Goal: Task Accomplishment & Management: Manage account settings

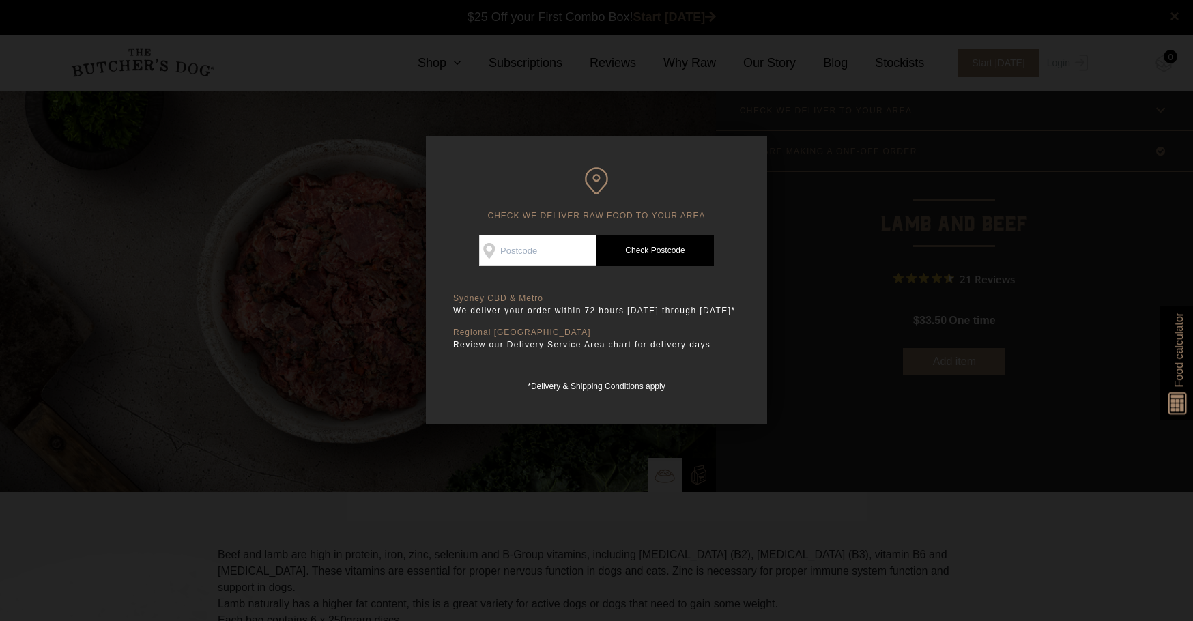
click at [517, 241] on input "Check Availability At" at bounding box center [537, 250] width 117 height 31
type input "2101"
click at [665, 251] on link "Check Postcode" at bounding box center [654, 250] width 117 height 31
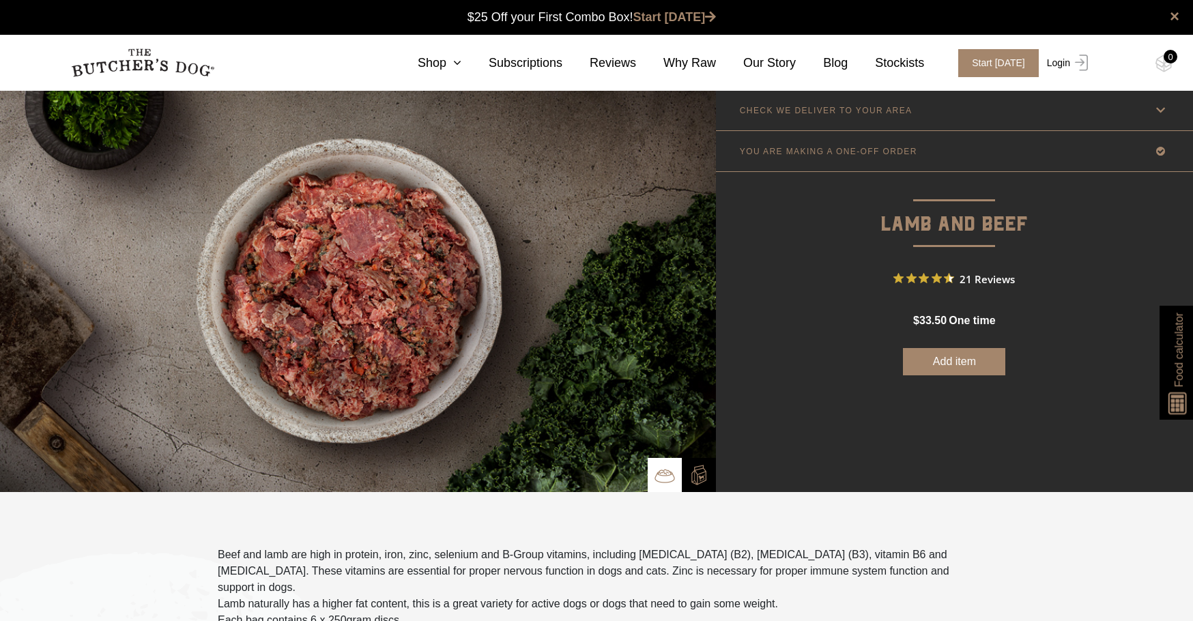
click at [1060, 66] on link "Login" at bounding box center [1065, 63] width 44 height 28
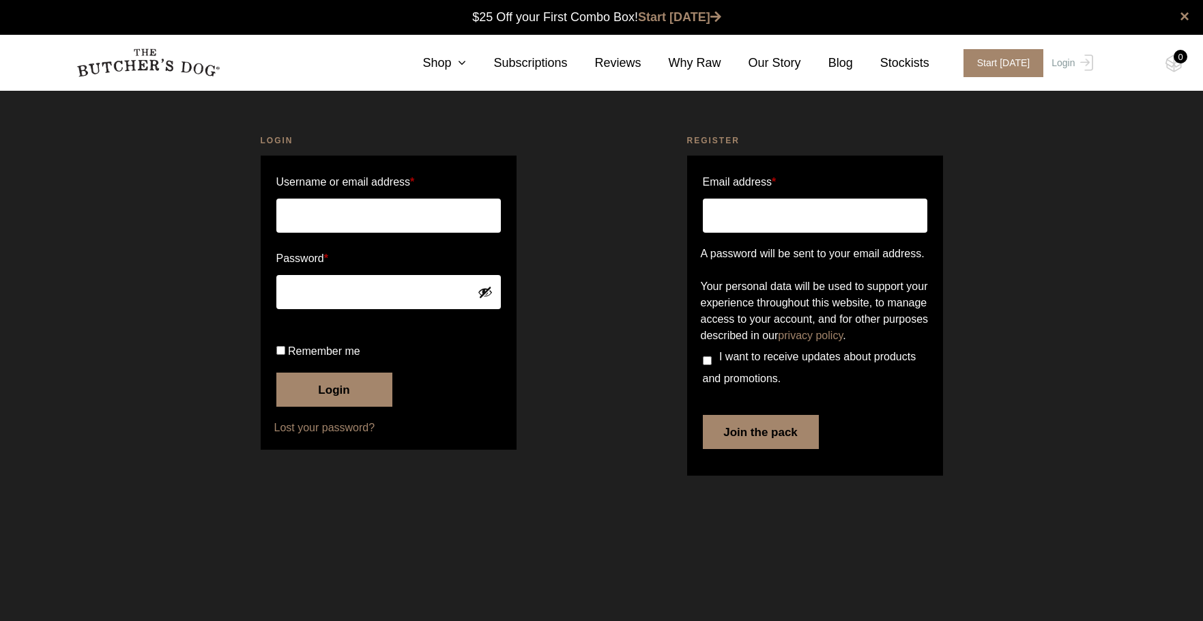
type input "[EMAIL_ADDRESS][DOMAIN_NAME]"
click at [333, 407] on button "Login" at bounding box center [334, 390] width 116 height 34
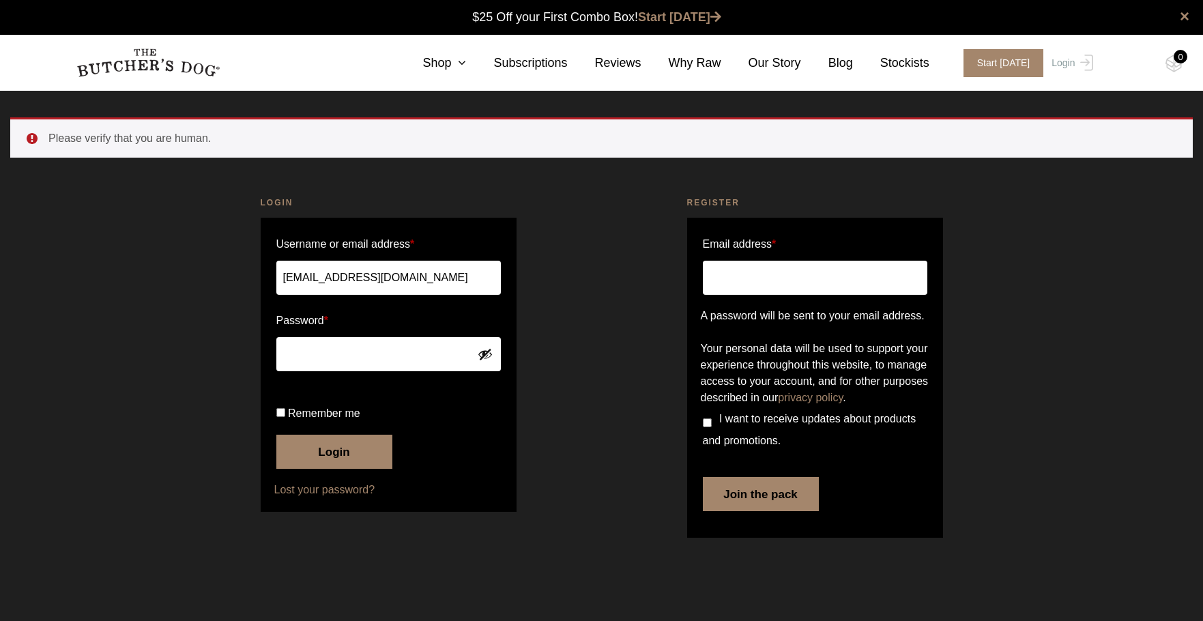
click at [280, 417] on input "Remember me" at bounding box center [280, 412] width 9 height 9
checkbox input "true"
click at [339, 469] on button "Login" at bounding box center [334, 452] width 116 height 34
click at [205, 304] on div "Login Username or email address * rd@rickdavis.com.au Password * Remember me Lo…" at bounding box center [388, 369] width 426 height 380
click at [317, 469] on button "Login" at bounding box center [334, 452] width 116 height 34
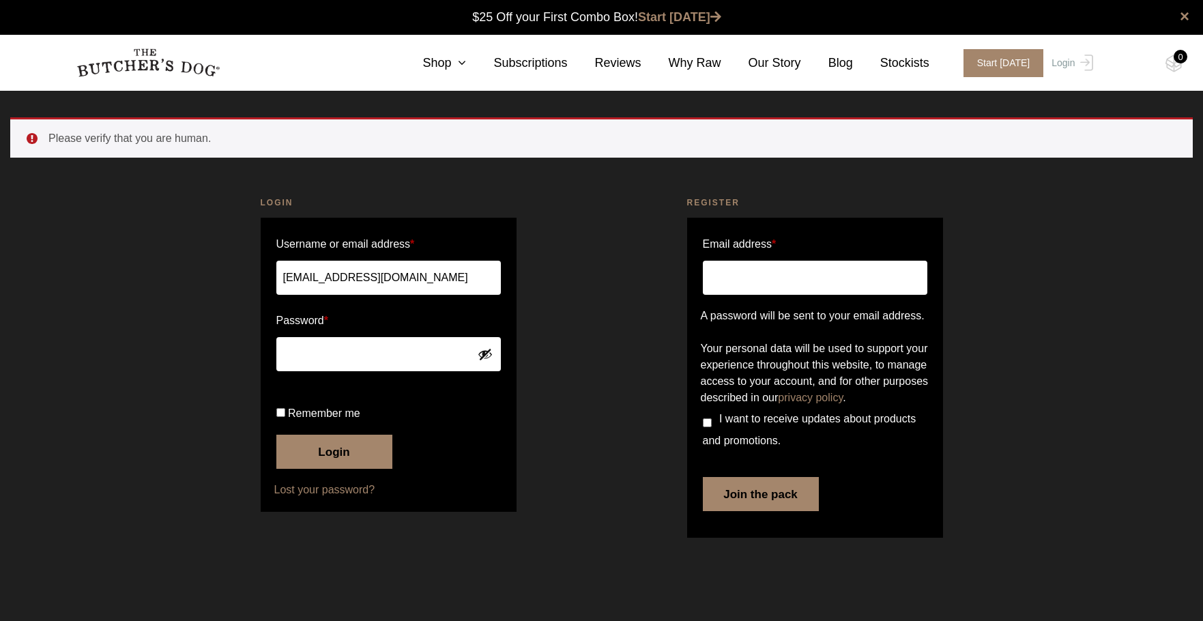
click at [344, 469] on button "Login" at bounding box center [334, 452] width 116 height 34
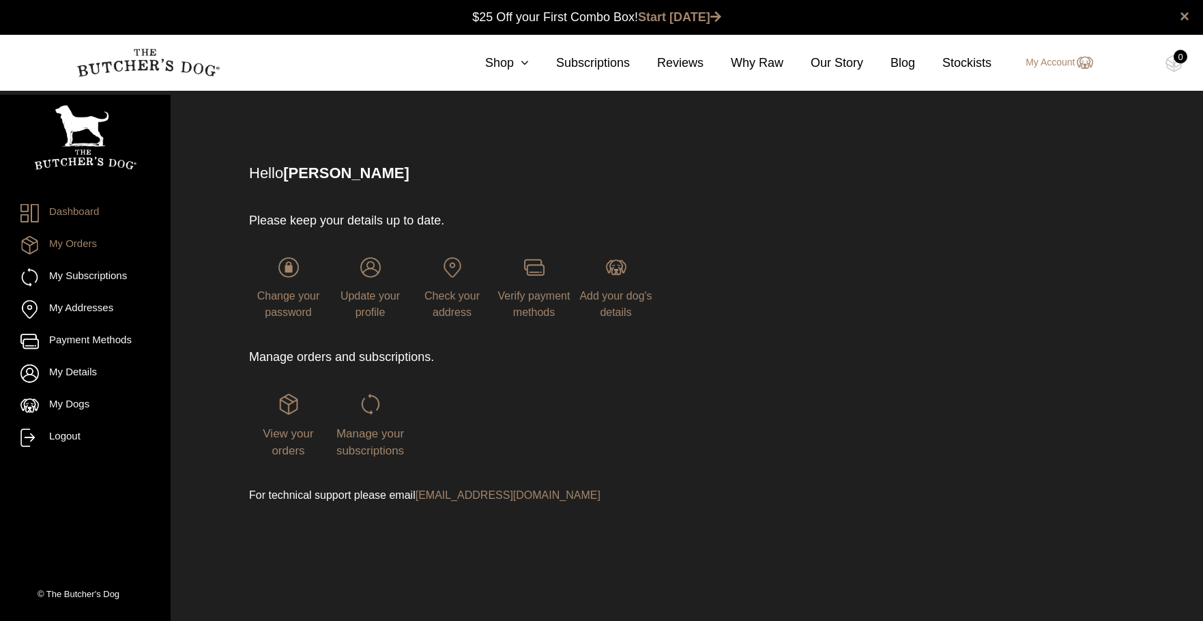
click at [108, 250] on link "My Orders" at bounding box center [85, 245] width 130 height 18
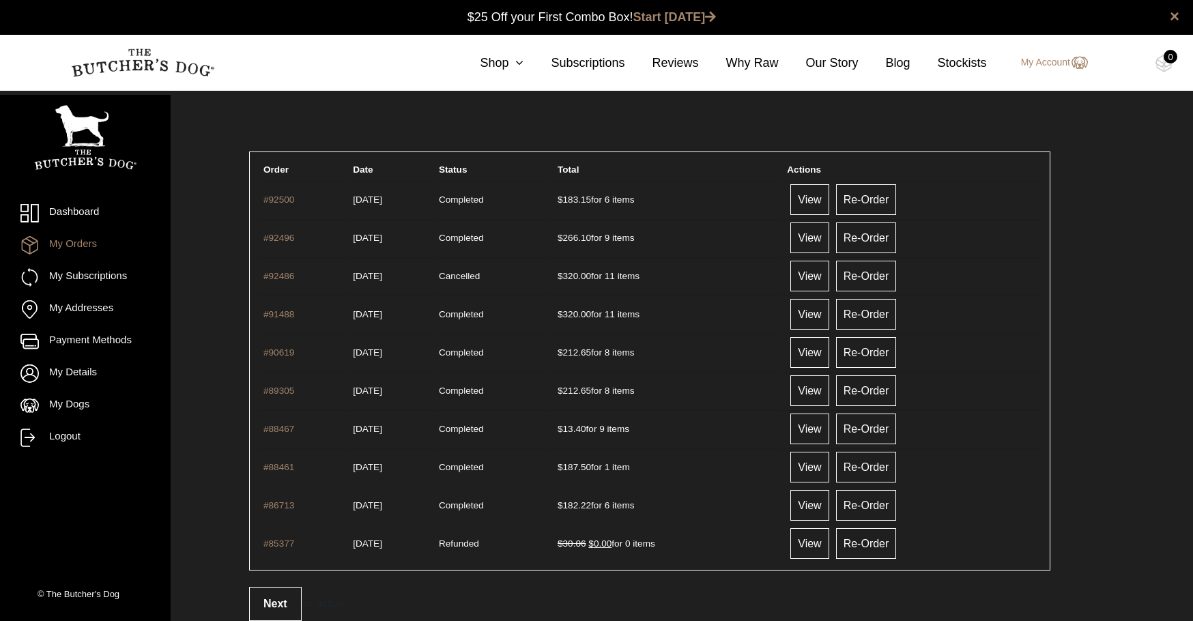
click at [1109, 209] on div "Order Date Status Total Actions #92500 19/09/2025 Completed $ 183.15 for 6 item…" at bounding box center [650, 386] width 938 height 538
click at [93, 278] on link "My Subscriptions" at bounding box center [85, 277] width 130 height 18
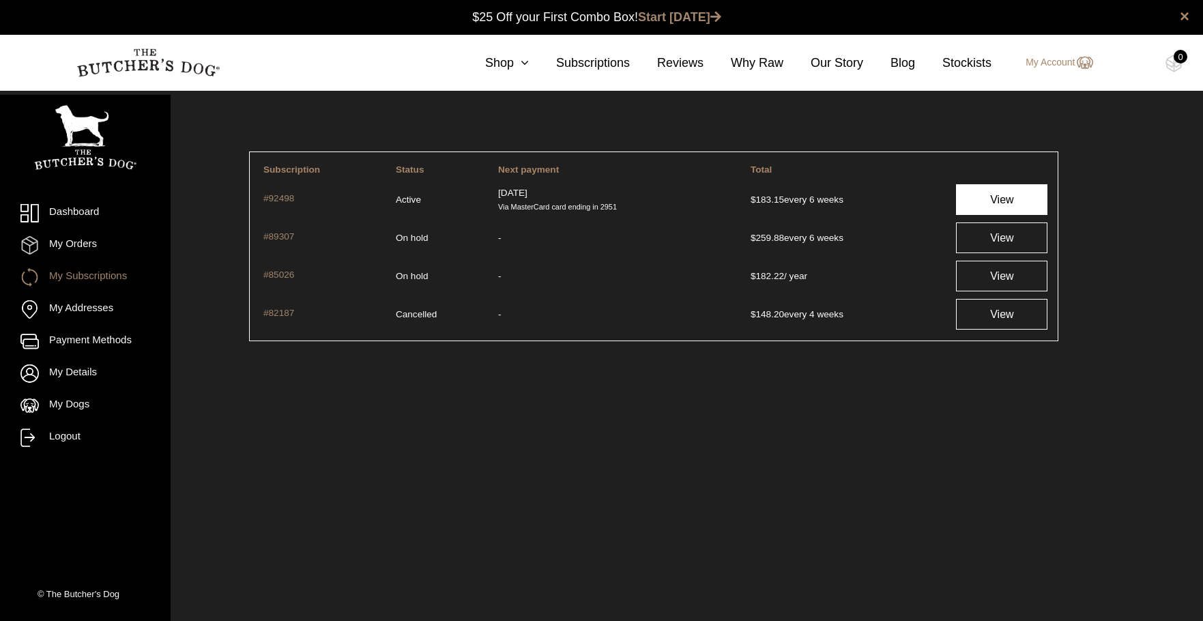
click at [993, 196] on link "View" at bounding box center [1001, 199] width 91 height 31
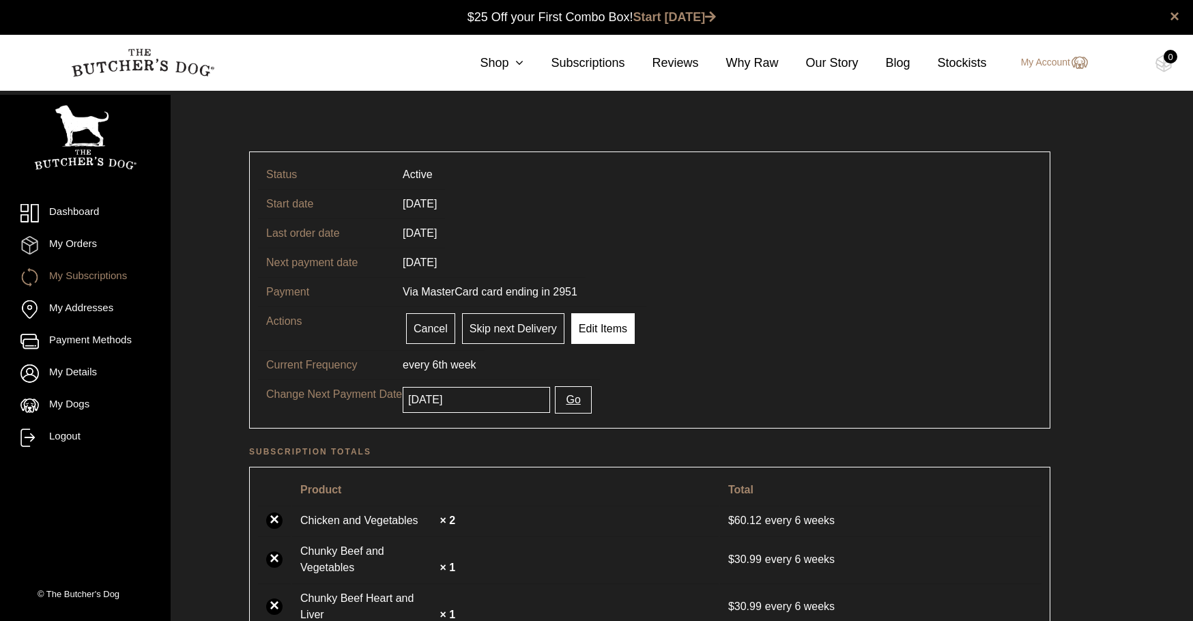
click at [595, 325] on link "Edit Items" at bounding box center [602, 328] width 63 height 31
